Goal: Task Accomplishment & Management: Use online tool/utility

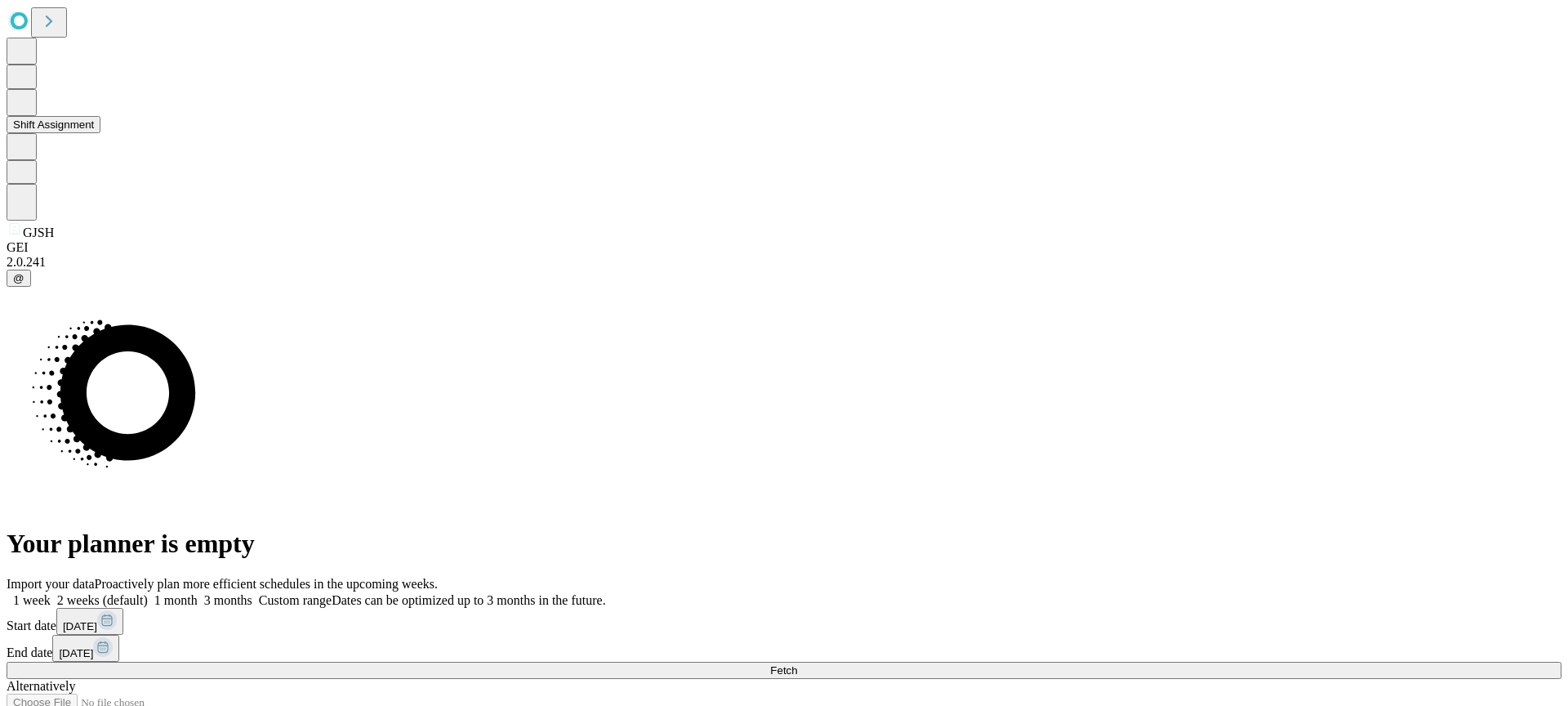
click at [21, 116] on button at bounding box center [21, 102] width 30 height 27
click at [81, 134] on button "Shift Assignment" at bounding box center [53, 124] width 94 height 17
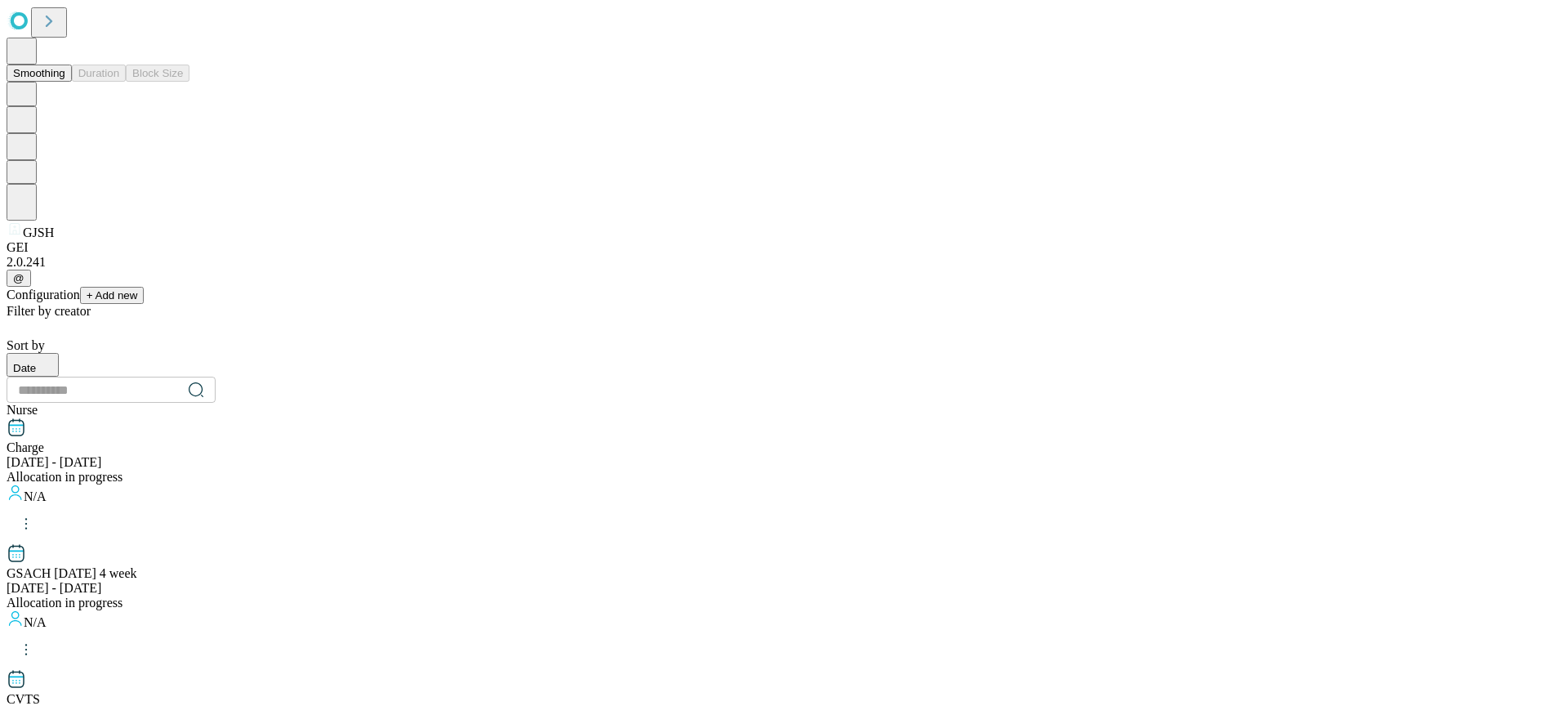
click at [25, 58] on icon at bounding box center [21, 50] width 16 height 16
click at [72, 71] on button "Smoothing" at bounding box center [39, 73] width 65 height 17
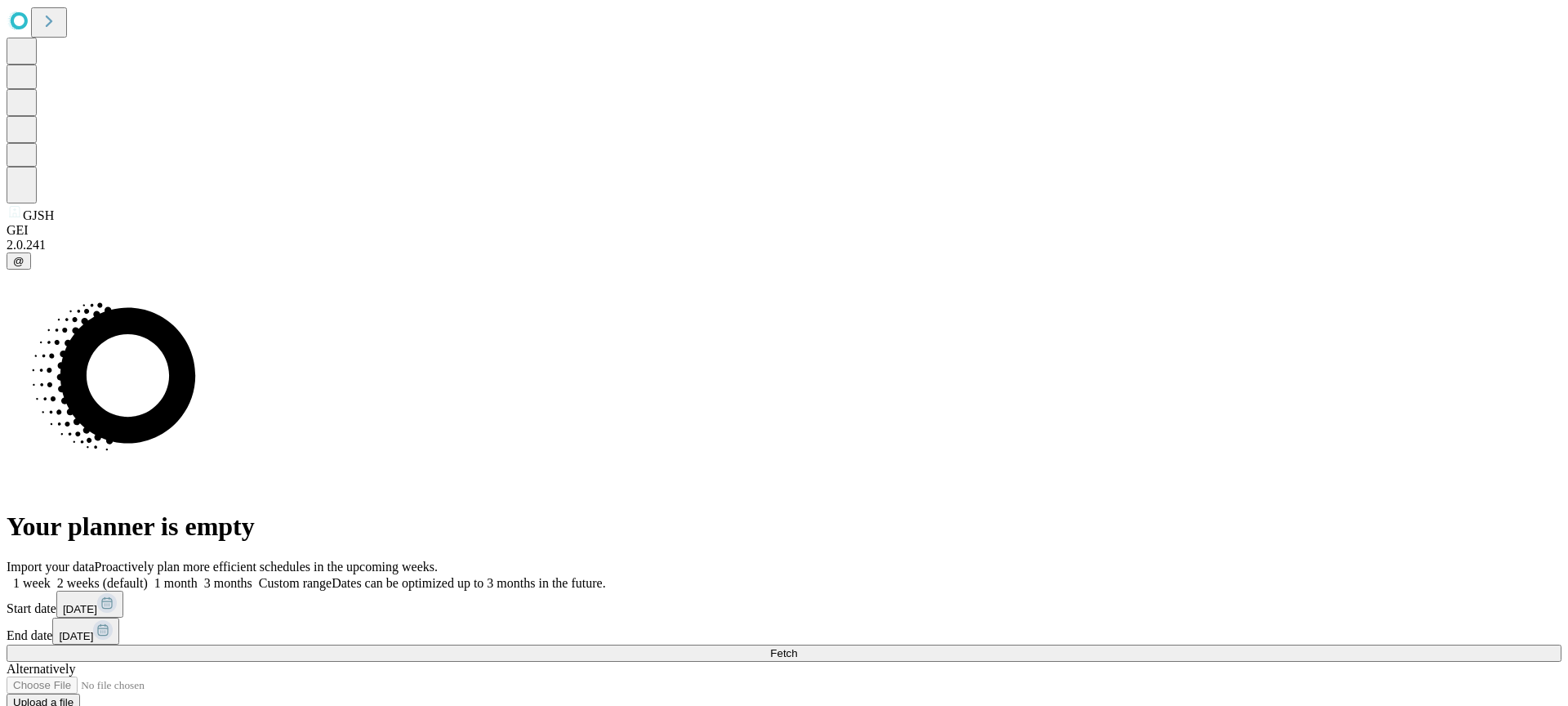
click at [1310, 644] on button "Fetch" at bounding box center [784, 653] width 1555 height 17
